Goal: Information Seeking & Learning: Find specific page/section

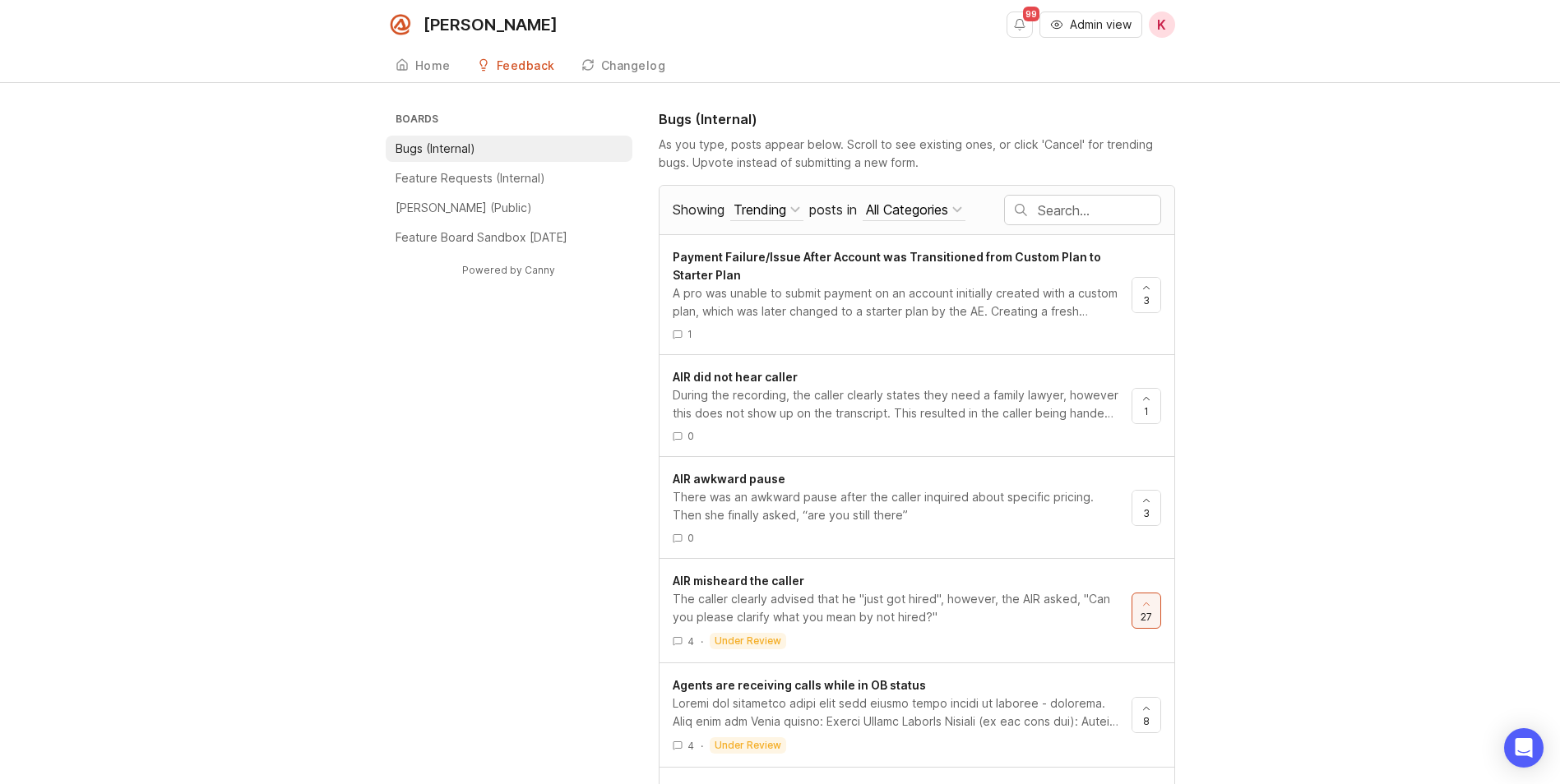
click at [1104, 20] on span "Admin view" at bounding box center [1101, 24] width 62 height 16
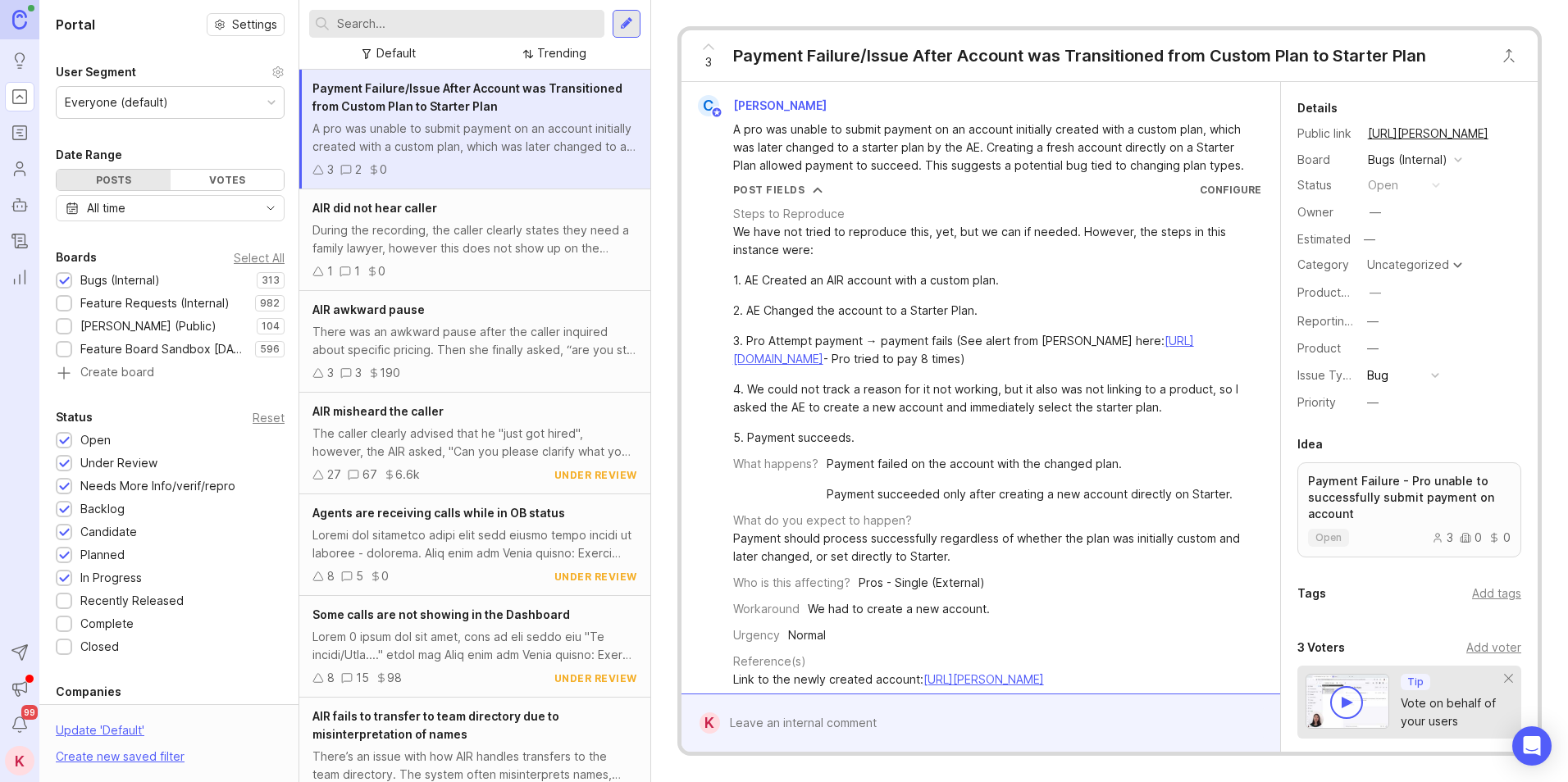
click at [470, 30] on input "text" at bounding box center [467, 24] width 261 height 18
type input "did not speak"
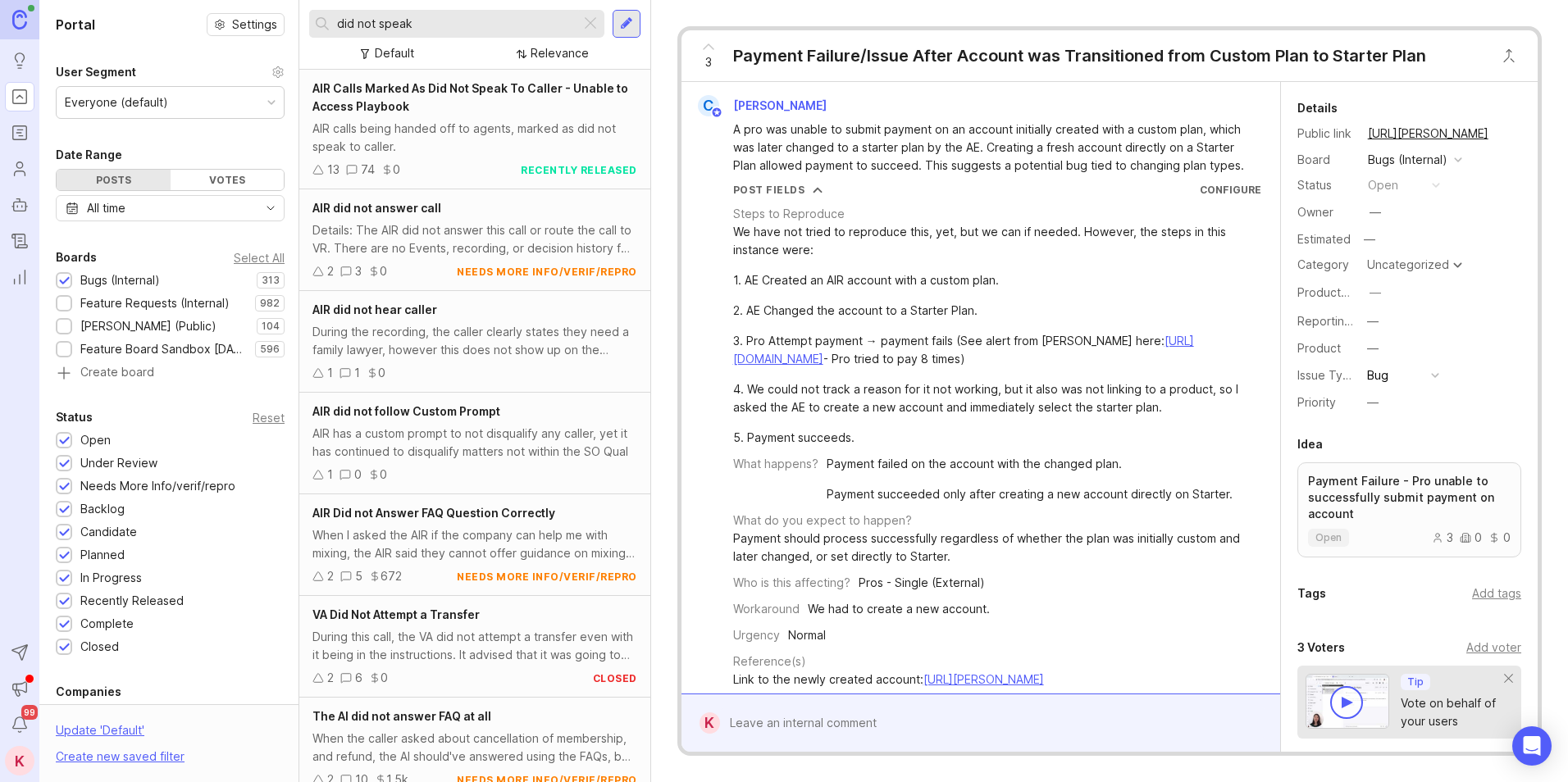
click at [440, 98] on div "AIR Calls Marked As Did Not Speak To Caller - Unable to Access Playbook" at bounding box center [475, 97] width 325 height 37
